Goal: Find specific page/section: Find specific page/section

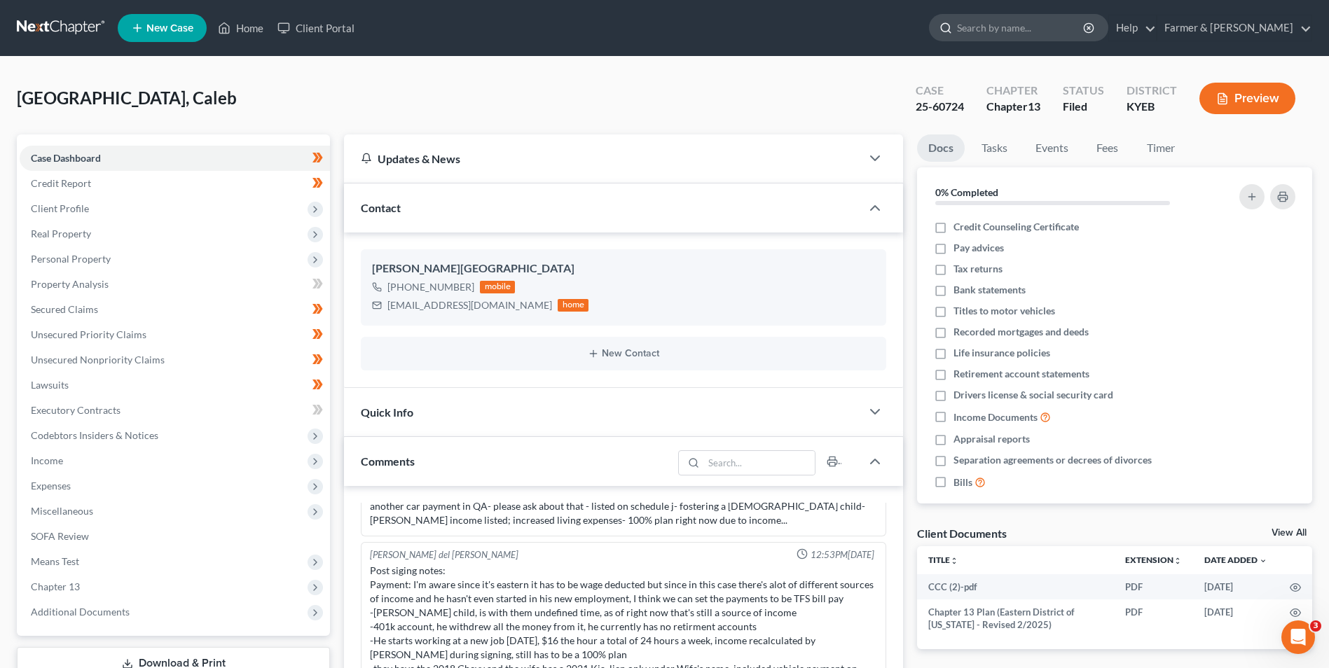
click at [1079, 32] on input "search" at bounding box center [1021, 28] width 128 height 26
paste input "21-10812"
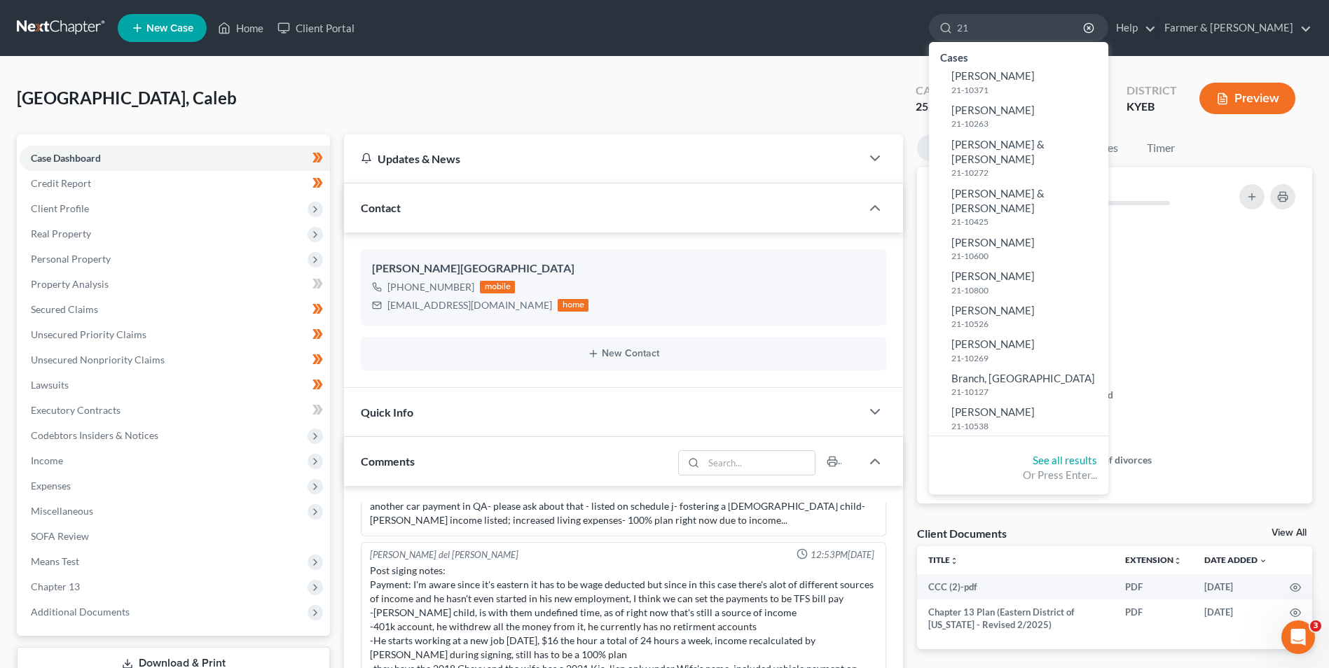
type input "2"
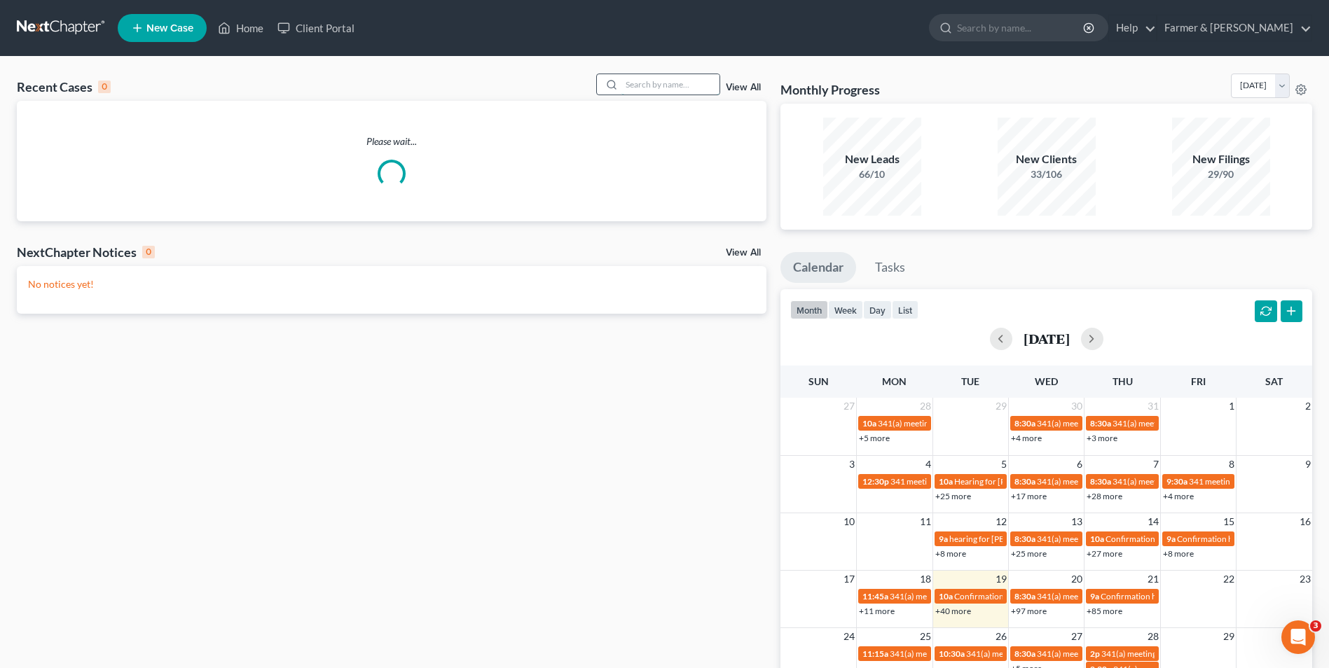
click at [655, 79] on input "search" at bounding box center [670, 84] width 98 height 20
paste input "21-10812"
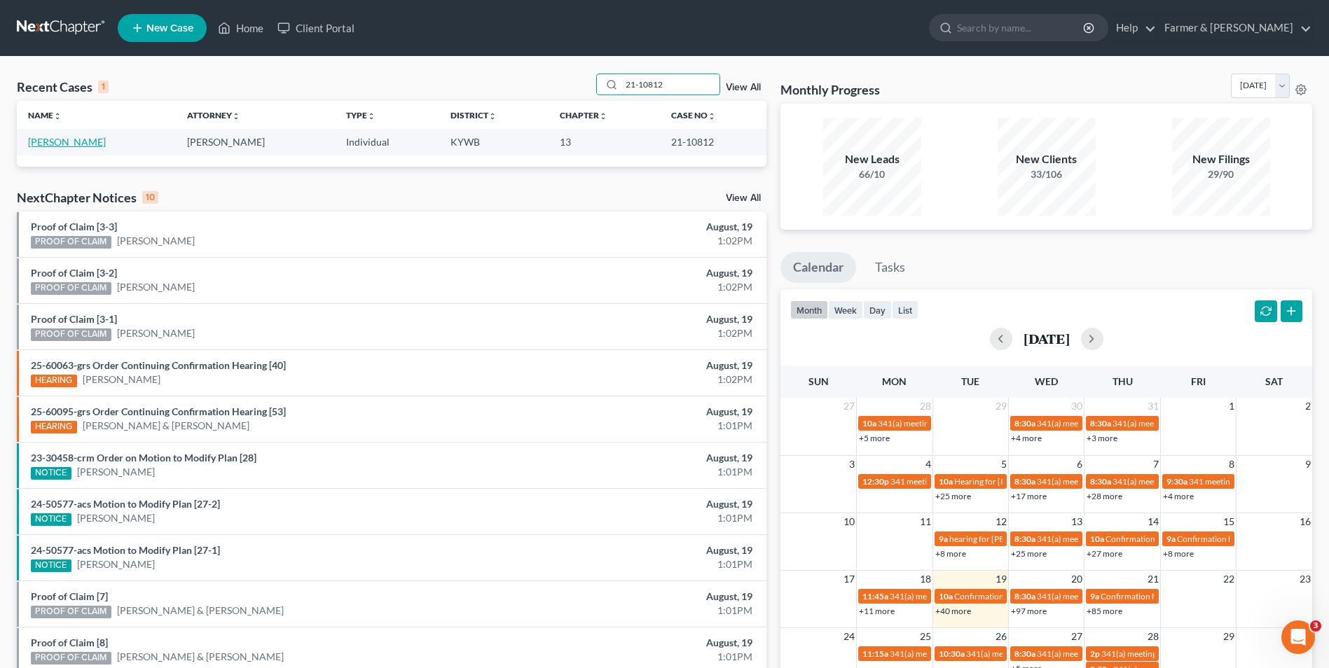
type input "21-10812"
click at [106, 144] on link "[PERSON_NAME]" at bounding box center [67, 142] width 78 height 12
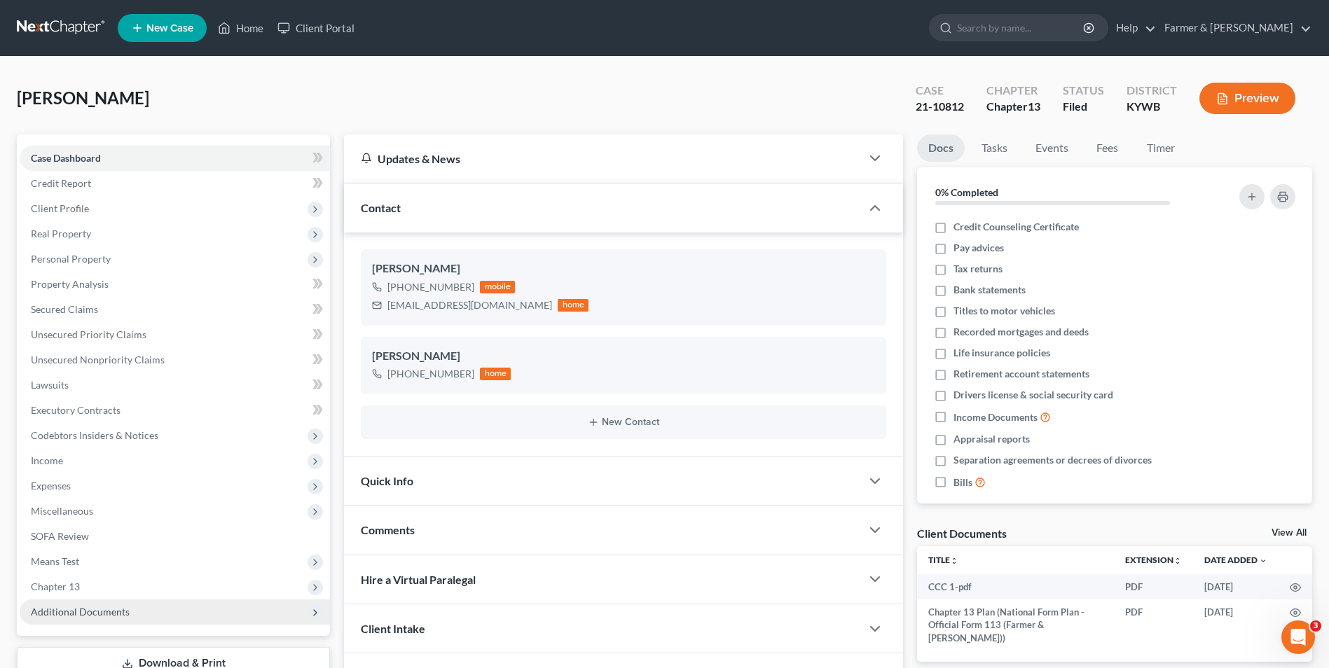
click at [151, 611] on span "Additional Documents" at bounding box center [175, 612] width 310 height 25
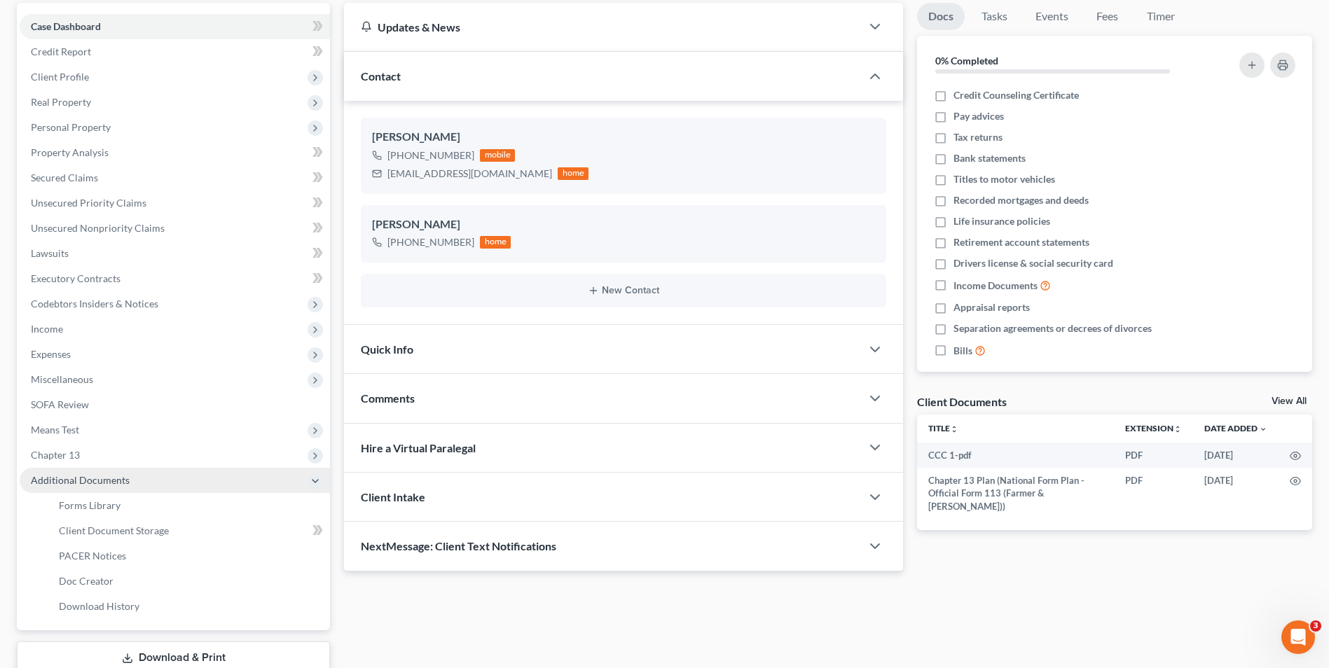
scroll to position [140, 0]
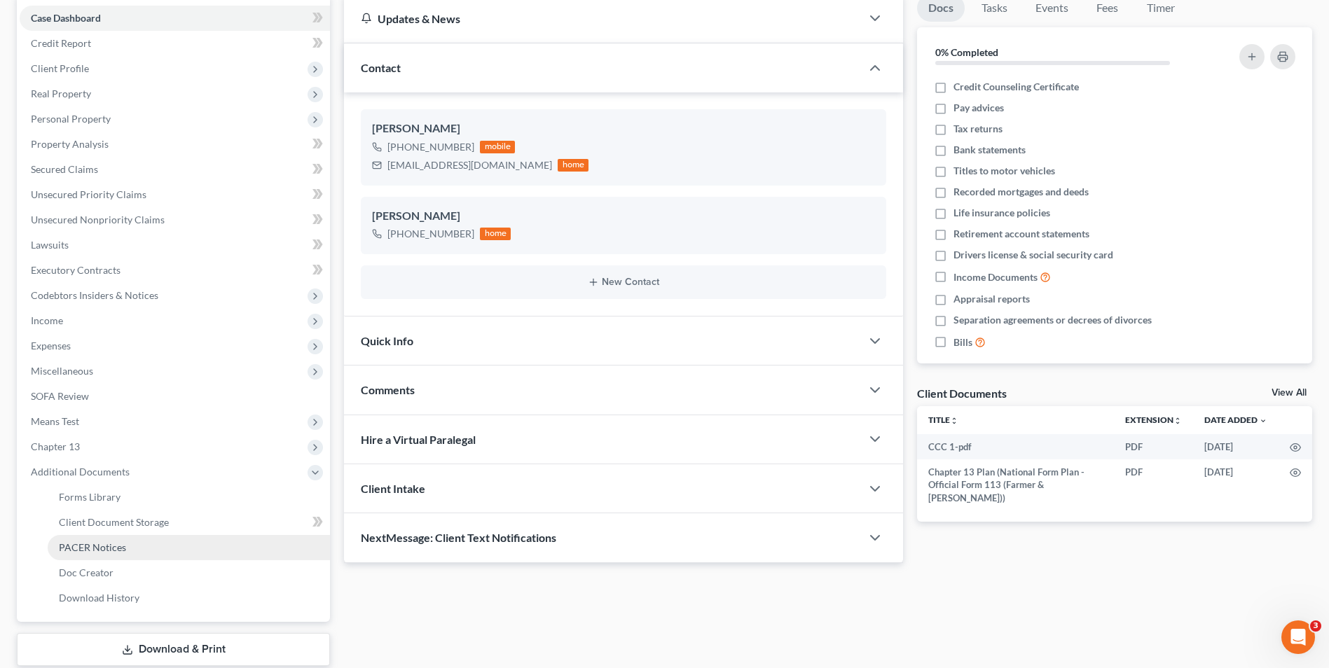
click at [148, 548] on link "PACER Notices" at bounding box center [189, 547] width 282 height 25
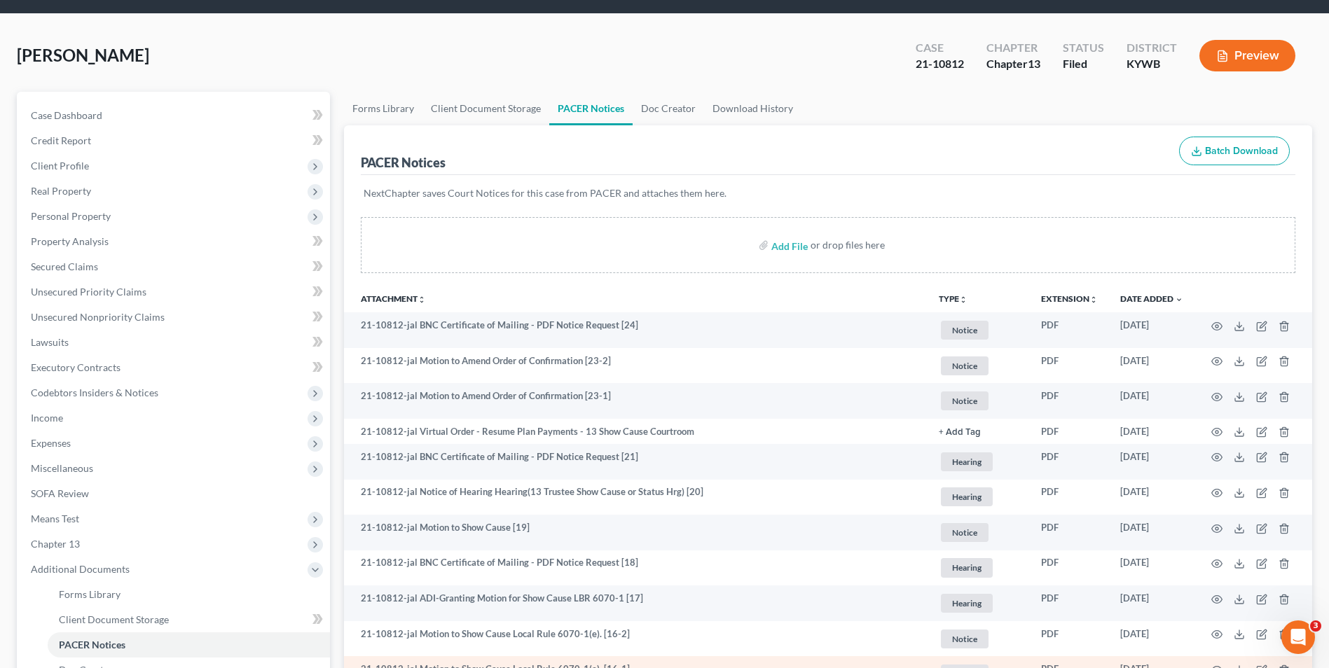
scroll to position [8, 0]
